Goal: Task Accomplishment & Management: Manage account settings

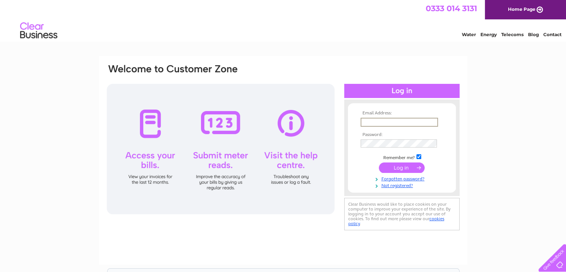
click at [401, 119] on input "text" at bounding box center [399, 122] width 77 height 9
type input "accounts@gag-ltd.com"
click at [393, 167] on input "submit" at bounding box center [402, 167] width 46 height 10
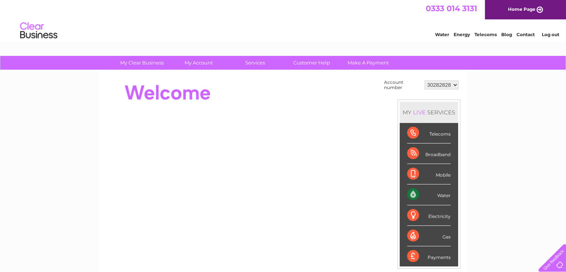
click at [448, 194] on div "Water" at bounding box center [429, 194] width 44 height 20
click at [417, 198] on div "Water" at bounding box center [429, 194] width 44 height 20
click at [414, 194] on div "Water" at bounding box center [429, 194] width 44 height 20
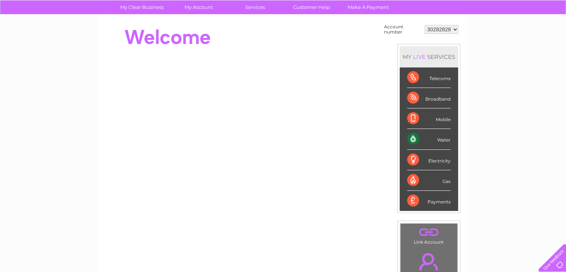
scroll to position [37, 0]
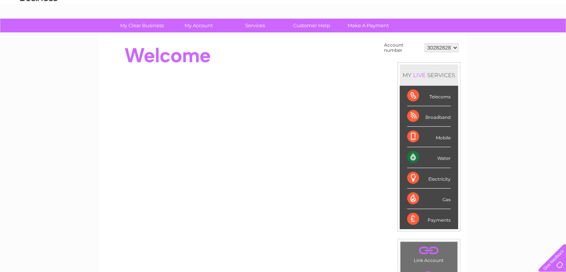
click at [448, 219] on div "Payments" at bounding box center [429, 219] width 44 height 20
click at [443, 222] on div "Payments" at bounding box center [429, 219] width 44 height 20
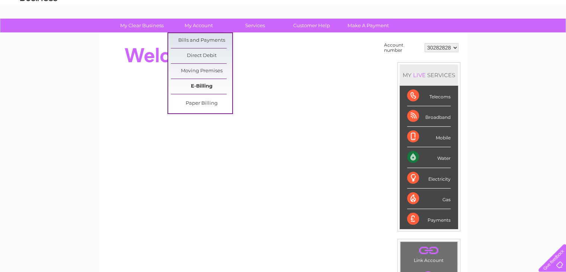
click at [204, 87] on link "E-Billing" at bounding box center [201, 86] width 61 height 15
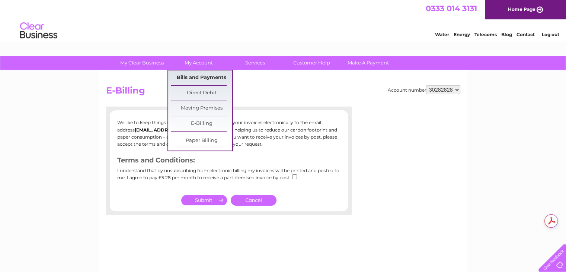
click at [205, 77] on link "Bills and Payments" at bounding box center [201, 77] width 61 height 15
click at [197, 79] on link "Bills and Payments" at bounding box center [201, 77] width 61 height 15
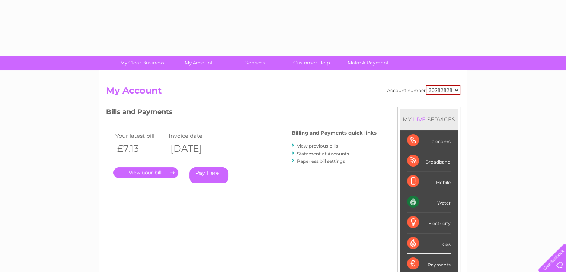
click at [174, 172] on link "." at bounding box center [146, 172] width 65 height 11
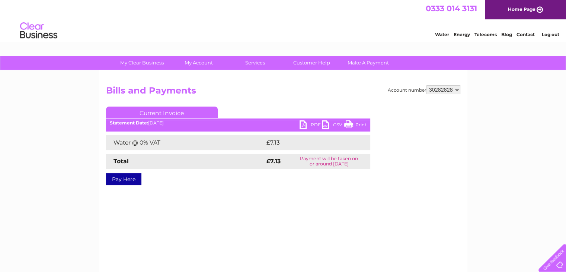
click at [305, 121] on link "PDF" at bounding box center [311, 125] width 22 height 11
